Goal: Information Seeking & Learning: Learn about a topic

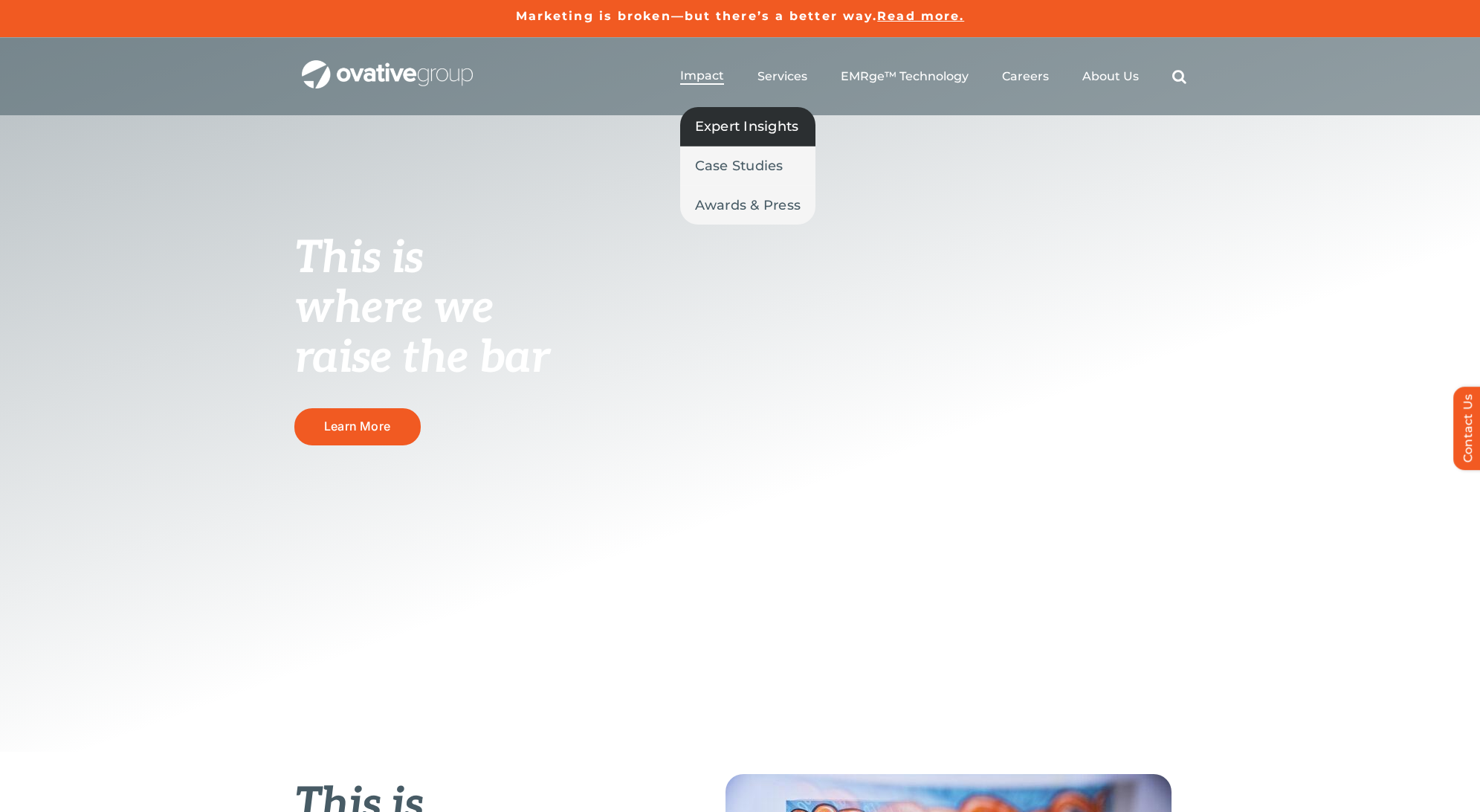
click at [712, 119] on span "Expert Insights" at bounding box center [747, 126] width 104 height 21
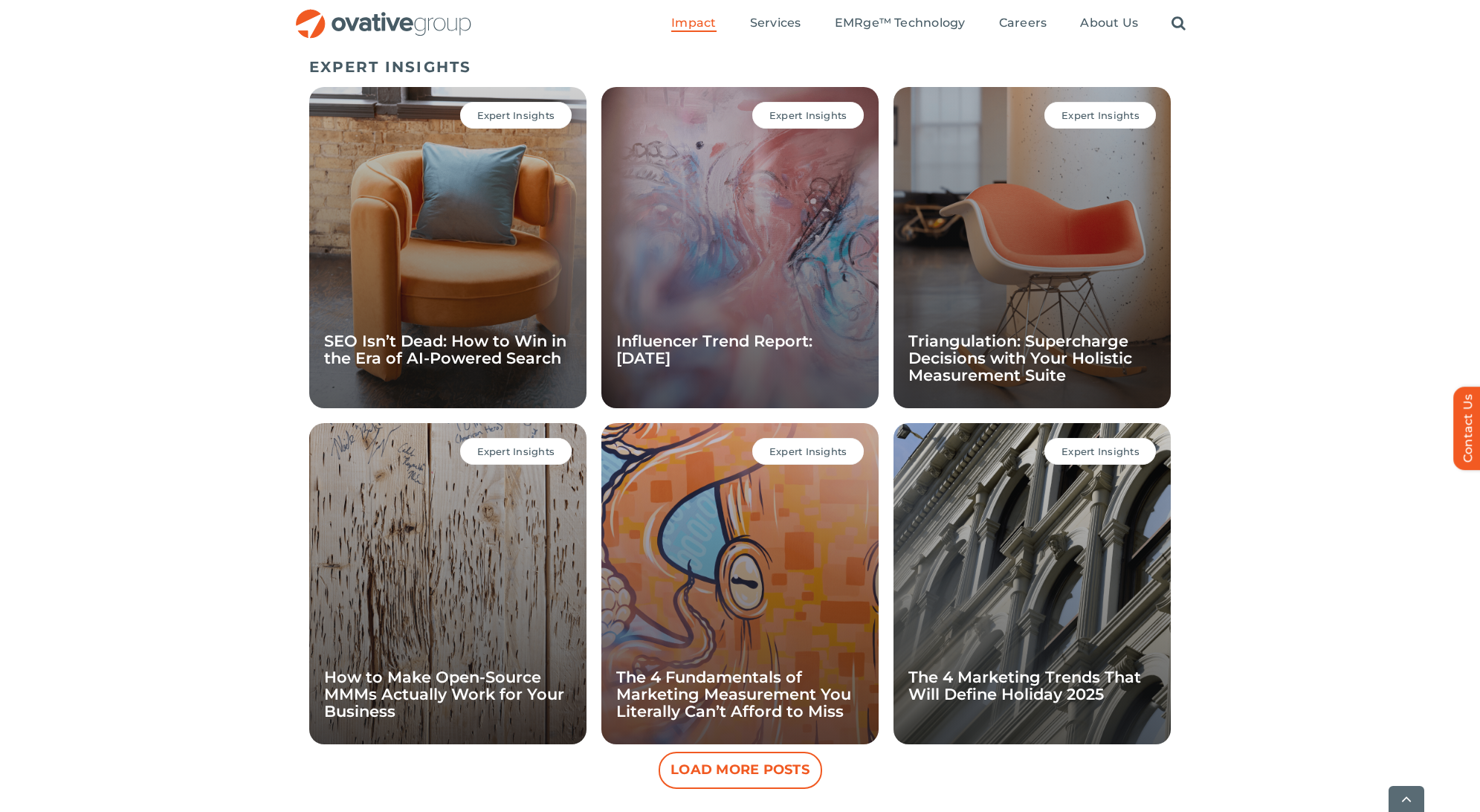
scroll to position [1021, 0]
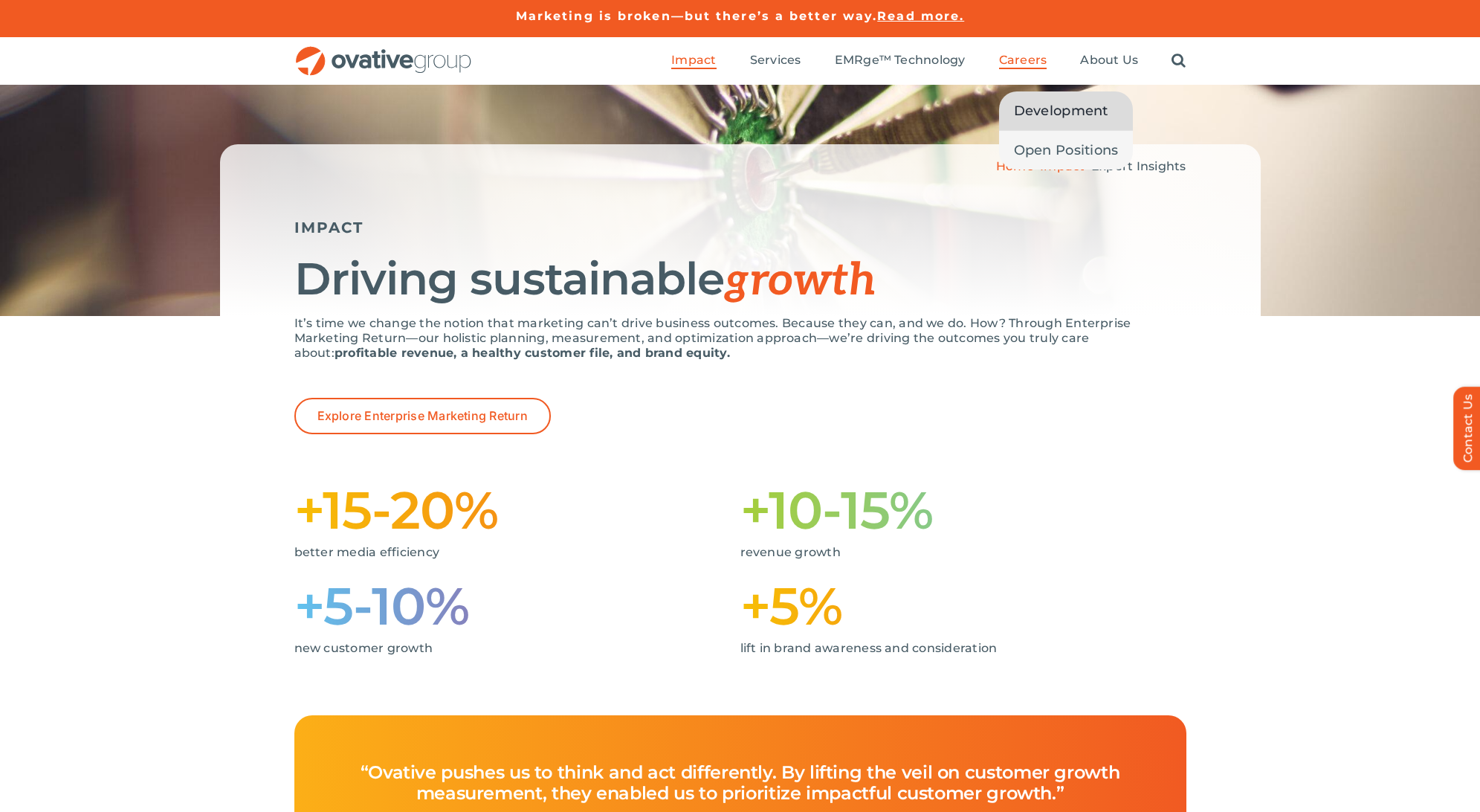
click at [1023, 101] on span "Development" at bounding box center [1060, 110] width 95 height 21
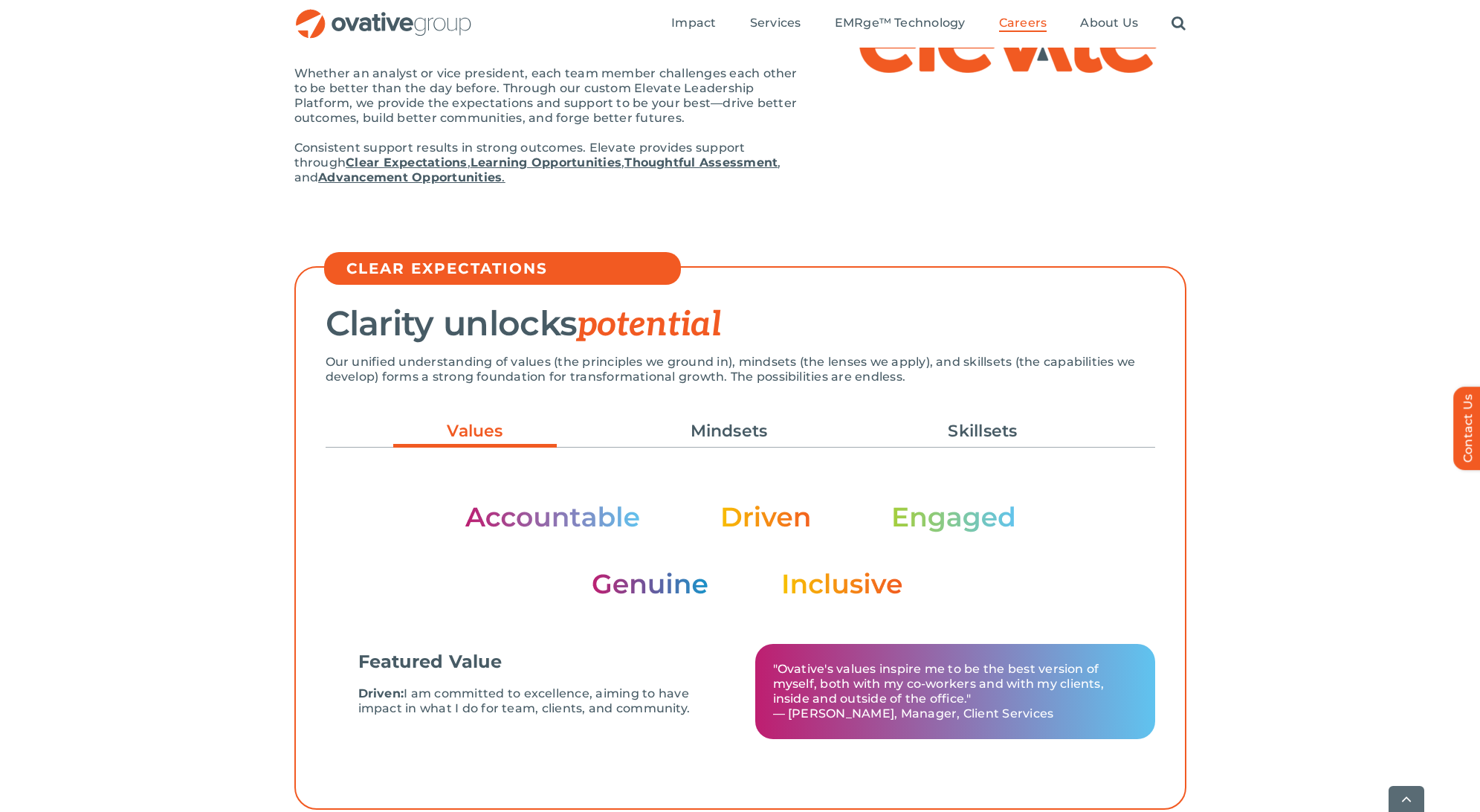
scroll to position [195, 0]
click at [737, 434] on link "Mindsets" at bounding box center [729, 430] width 164 height 26
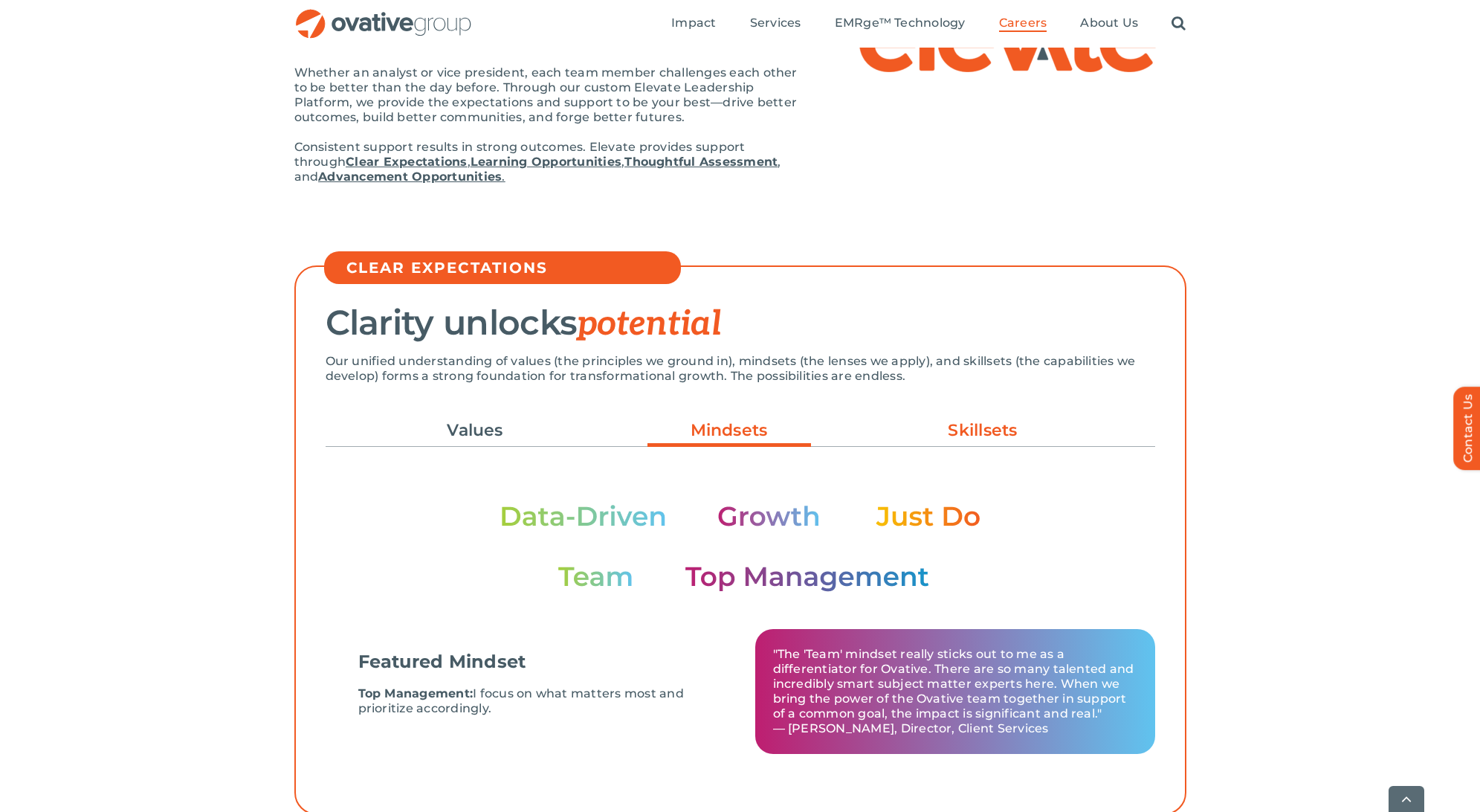
click at [955, 434] on link "Skillsets" at bounding box center [982, 430] width 164 height 26
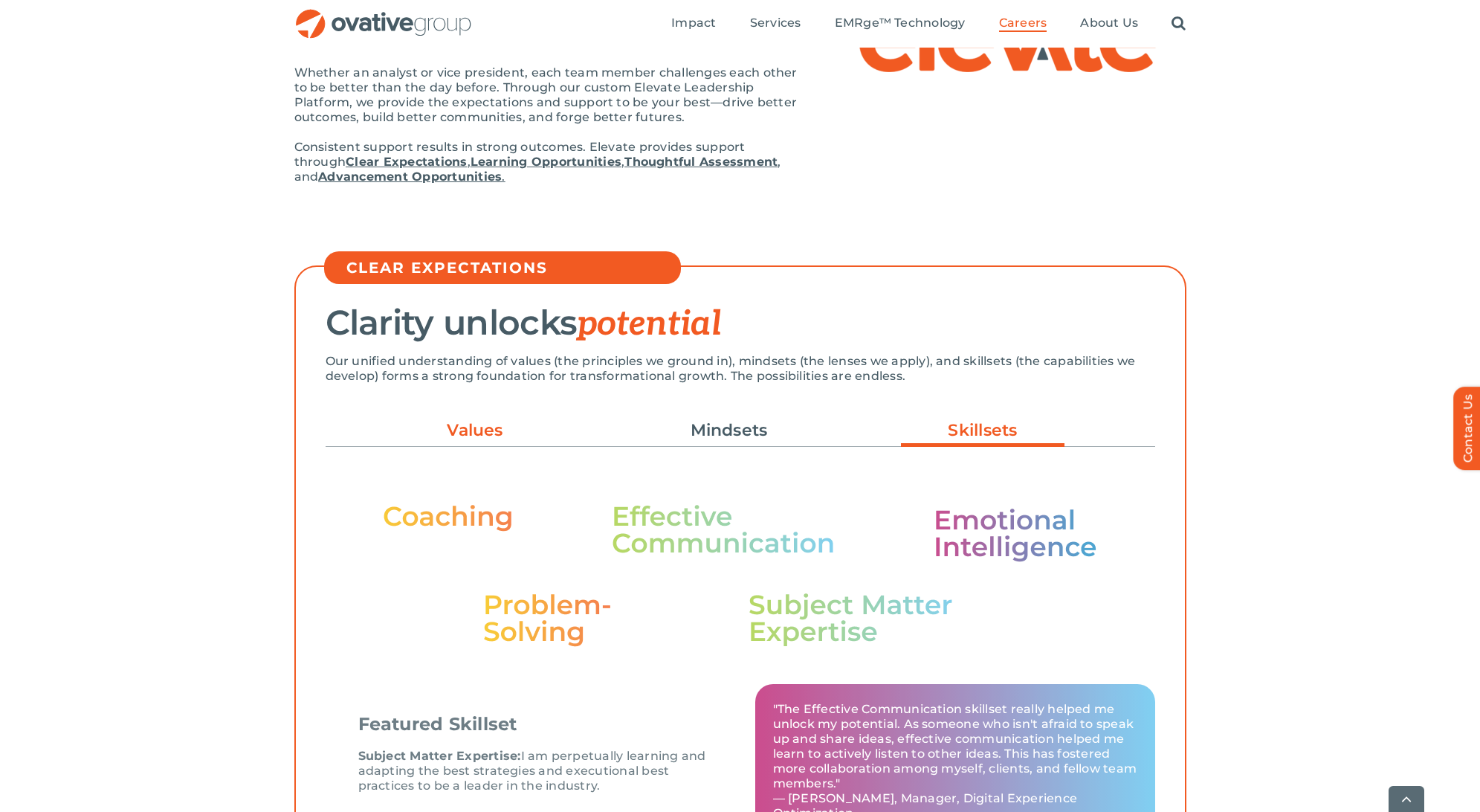
click at [489, 427] on link "Values" at bounding box center [475, 430] width 164 height 26
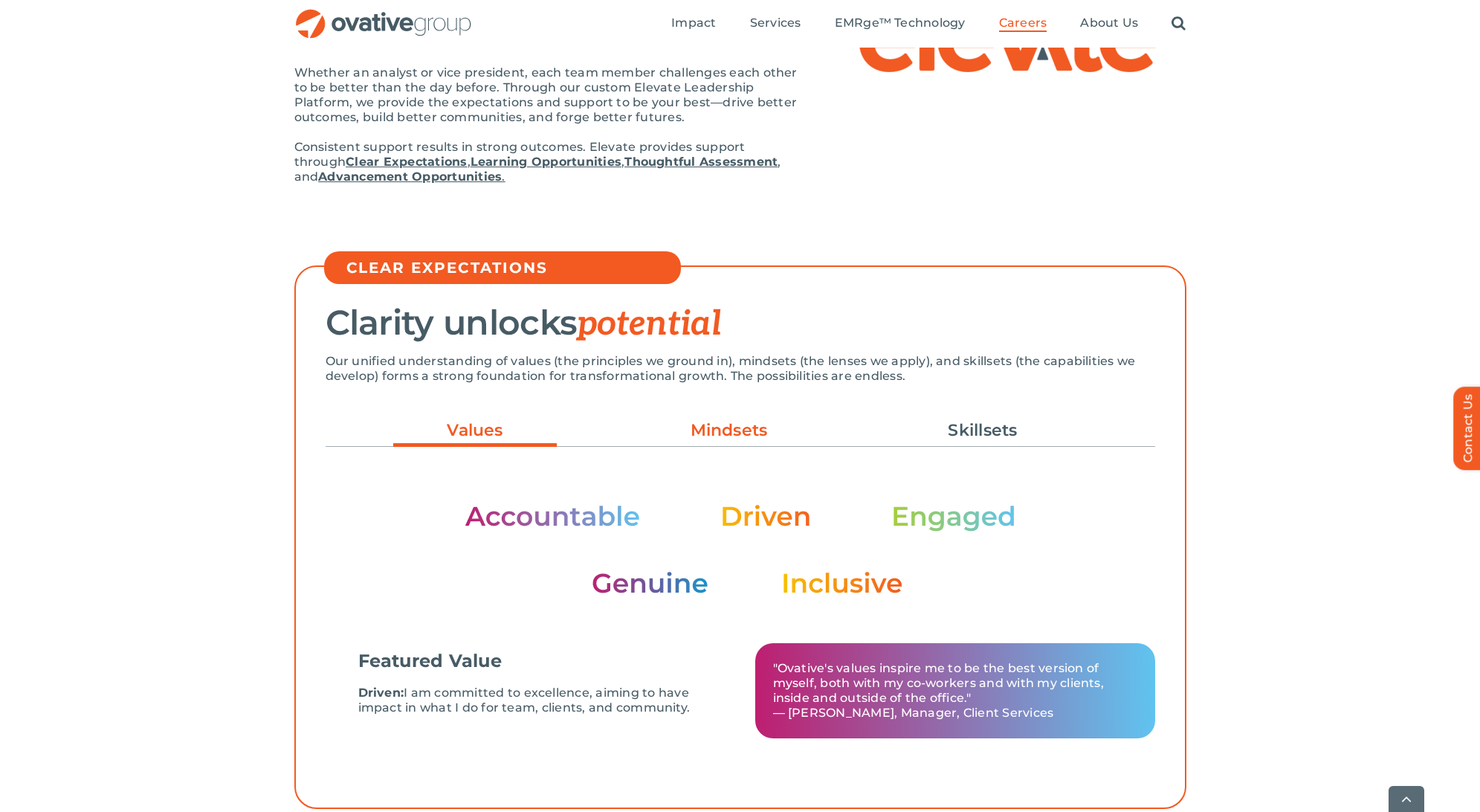
click at [732, 437] on link "Mindsets" at bounding box center [729, 430] width 164 height 26
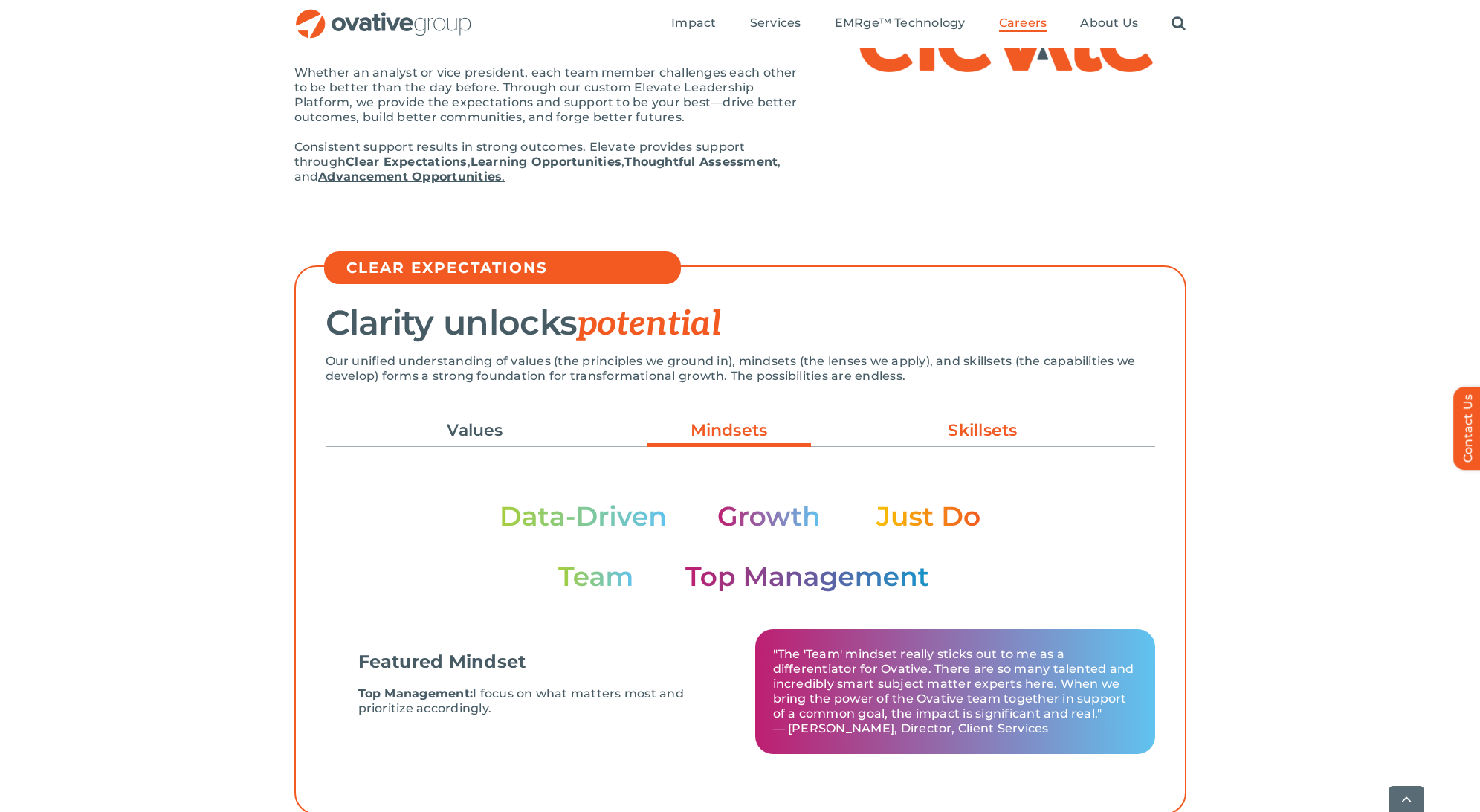
click at [998, 427] on link "Skillsets" at bounding box center [982, 430] width 164 height 26
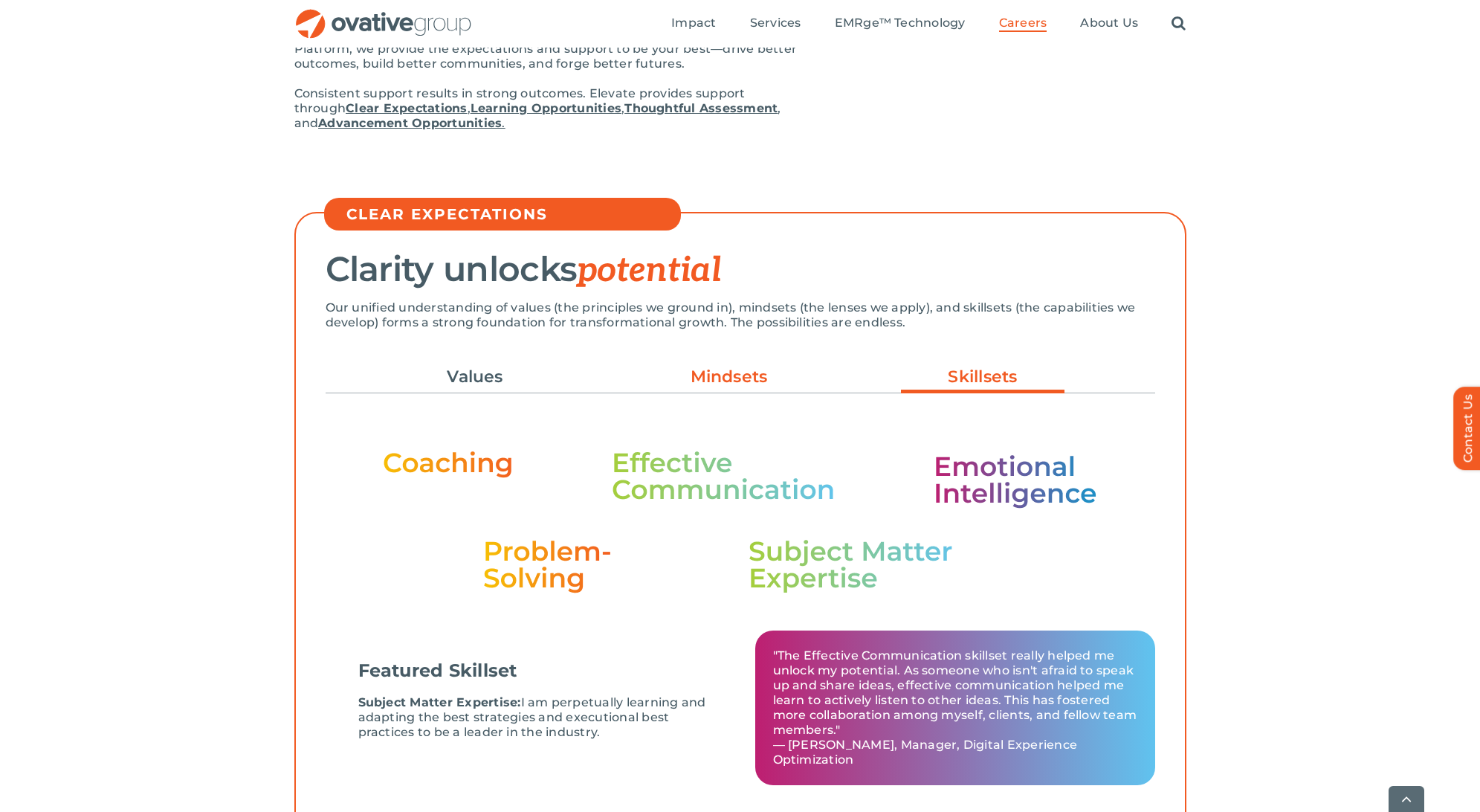
click at [751, 374] on link "Mindsets" at bounding box center [729, 377] width 164 height 26
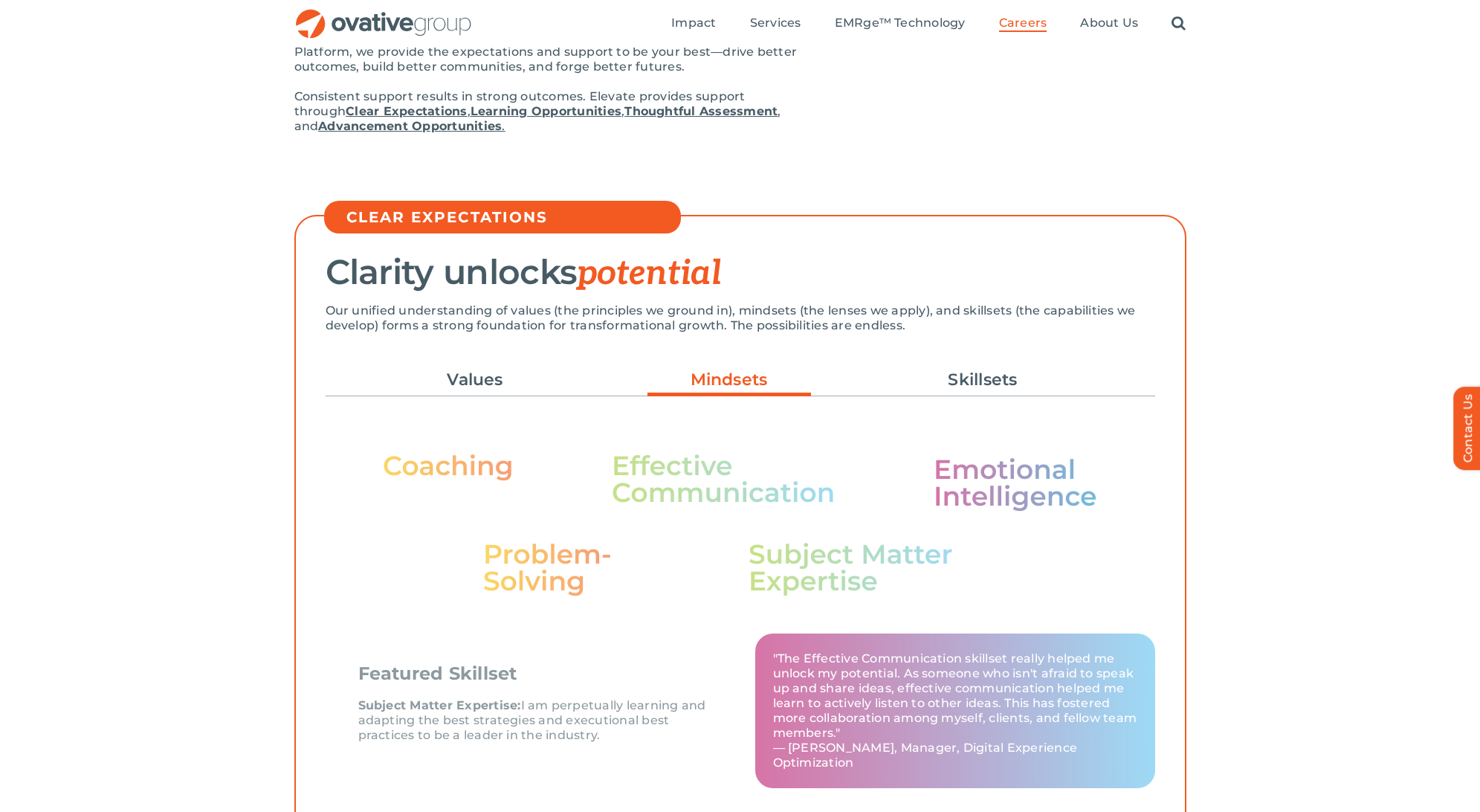
scroll to position [244, 0]
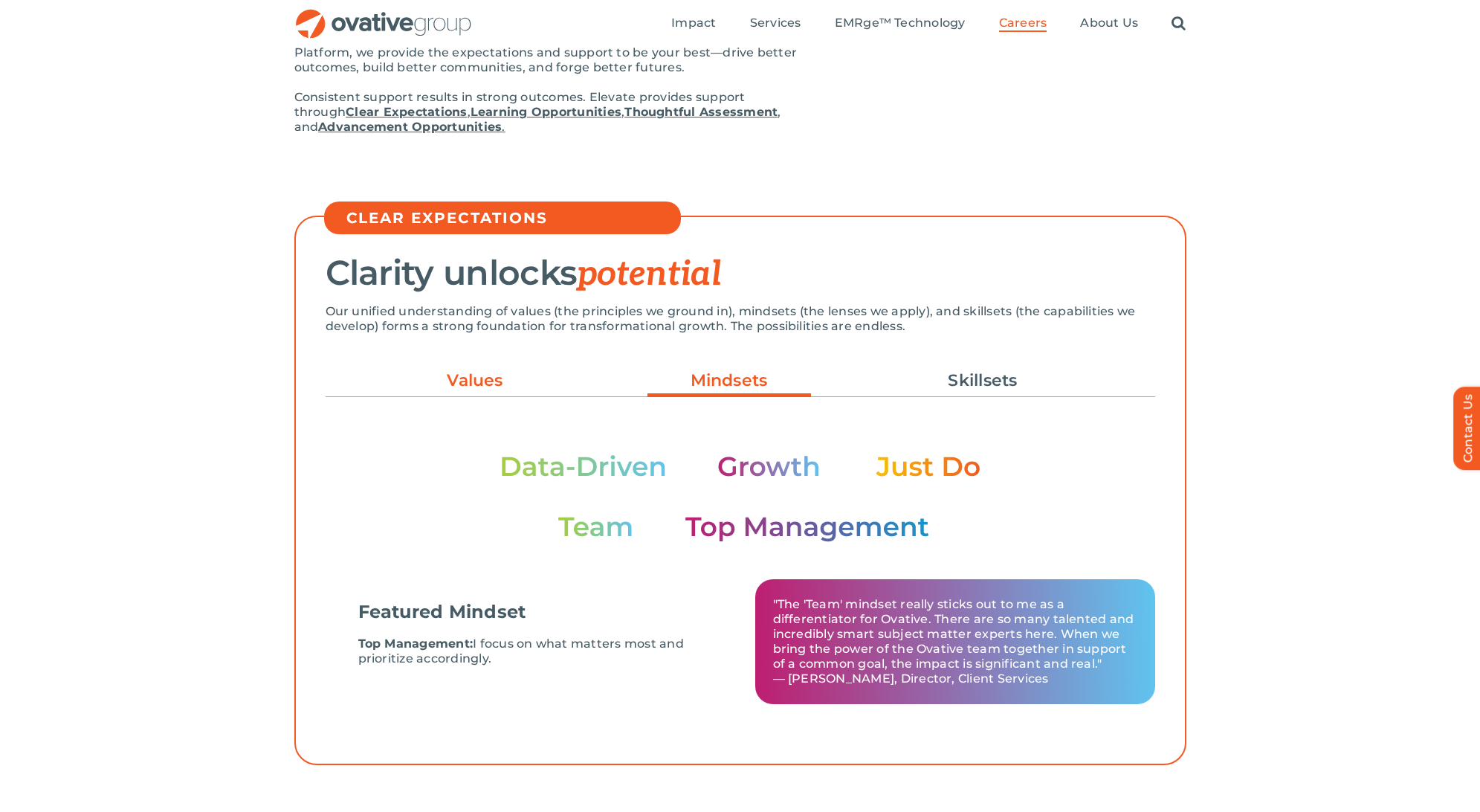
click at [499, 374] on link "Values" at bounding box center [475, 380] width 164 height 26
